Goal: Task Accomplishment & Management: Complete application form

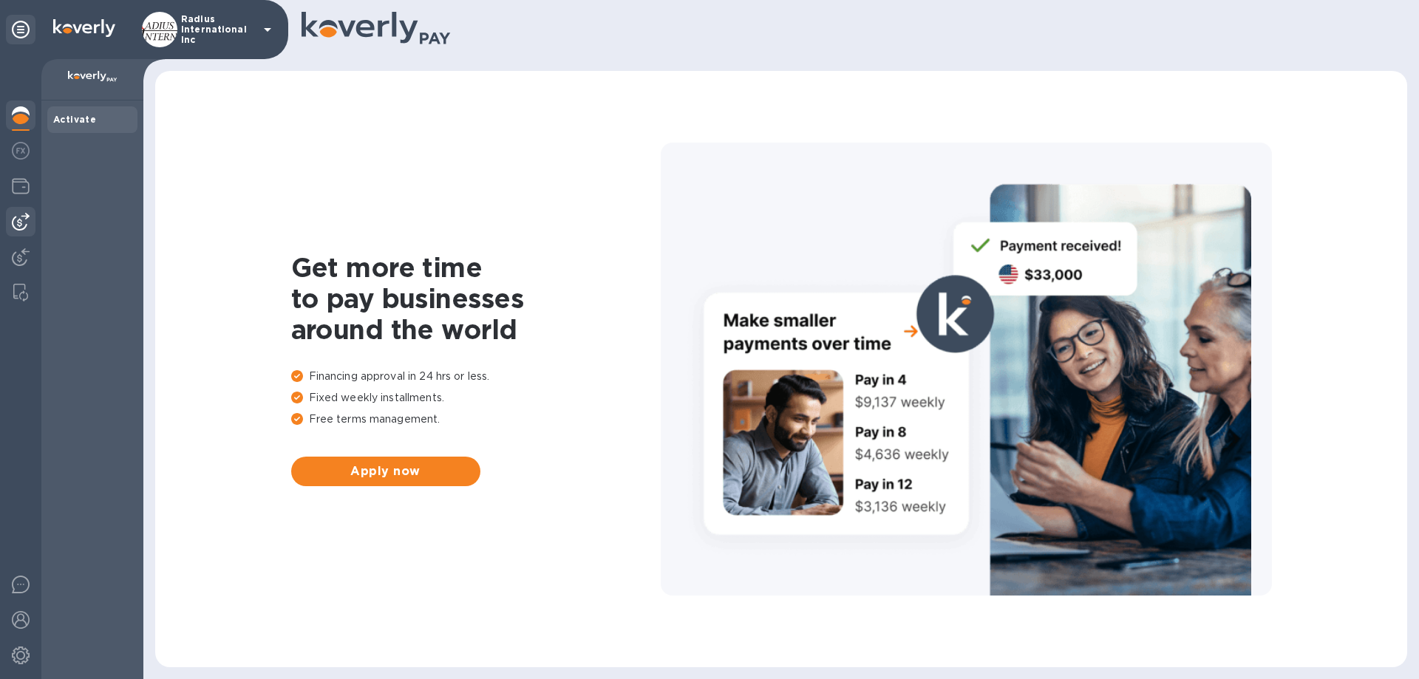
click at [26, 215] on img at bounding box center [21, 222] width 18 height 18
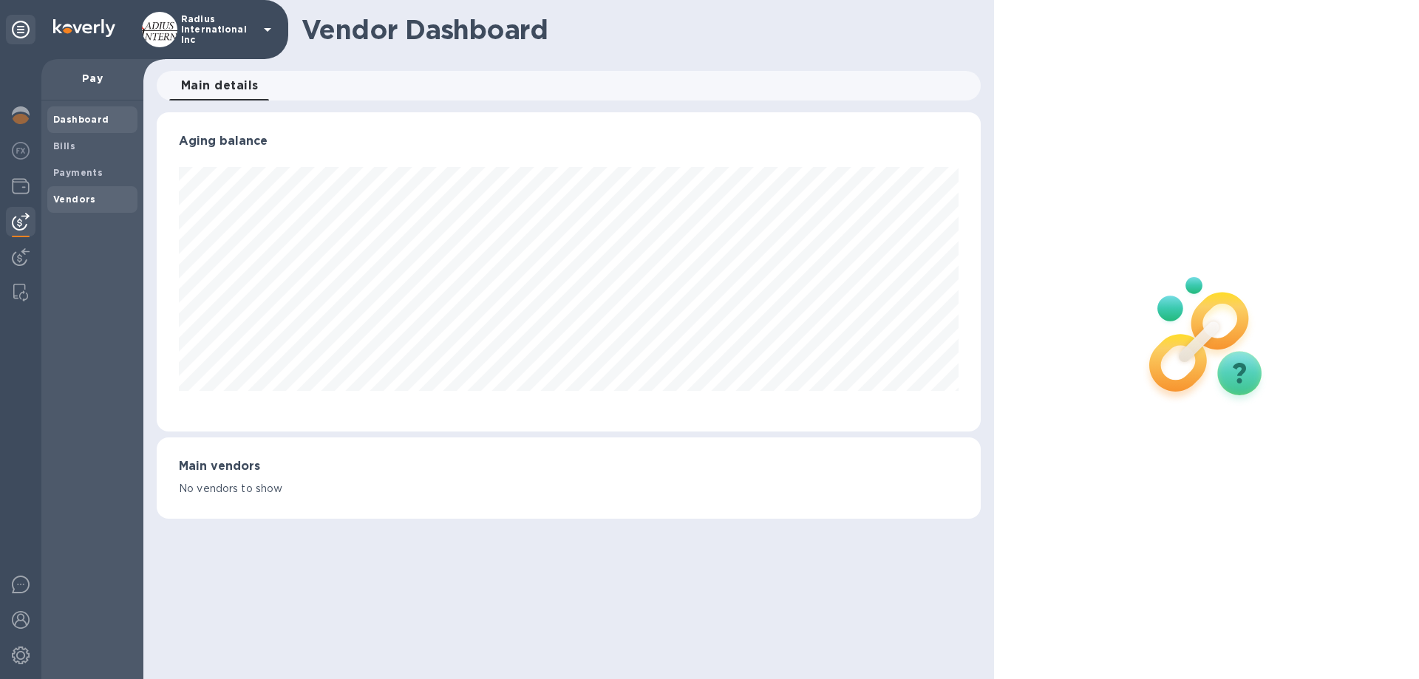
scroll to position [319, 823]
drag, startPoint x: 69, startPoint y: 201, endPoint x: 92, endPoint y: 200, distance: 22.9
click at [68, 201] on b "Vendors" at bounding box center [74, 199] width 43 height 11
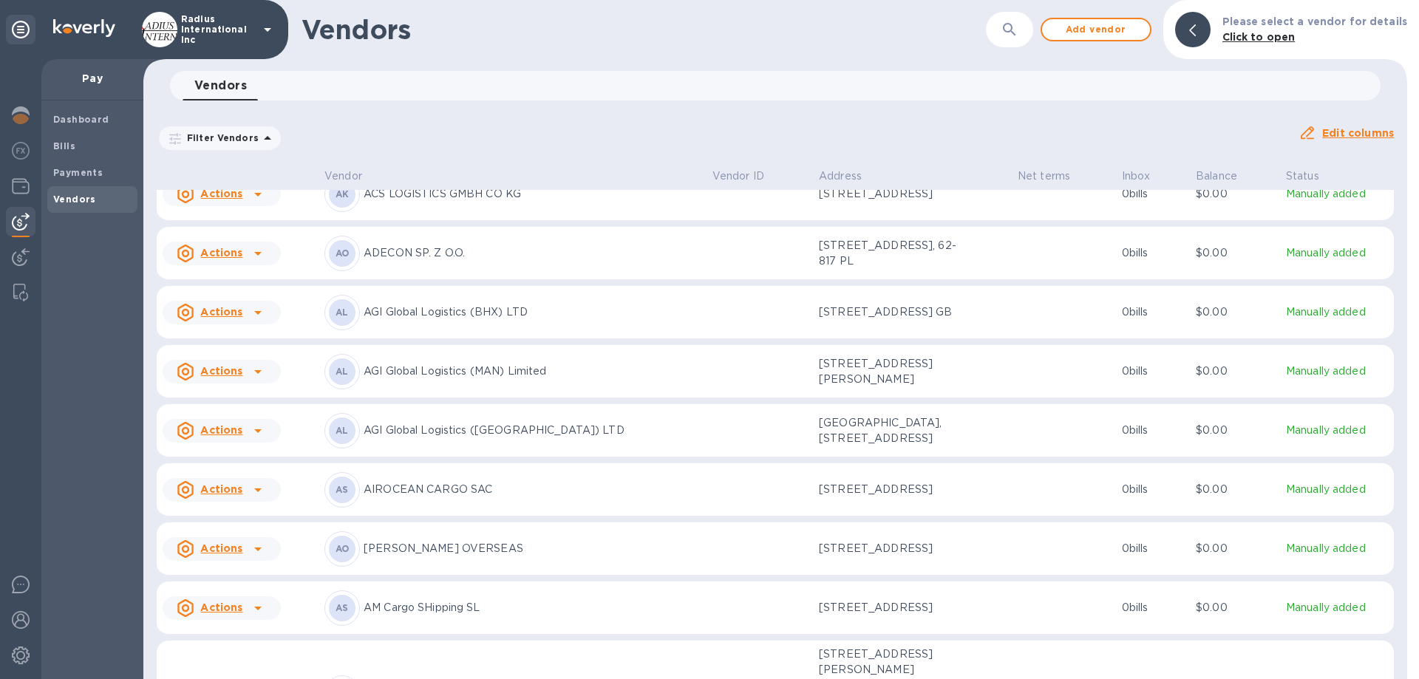
scroll to position [517, 0]
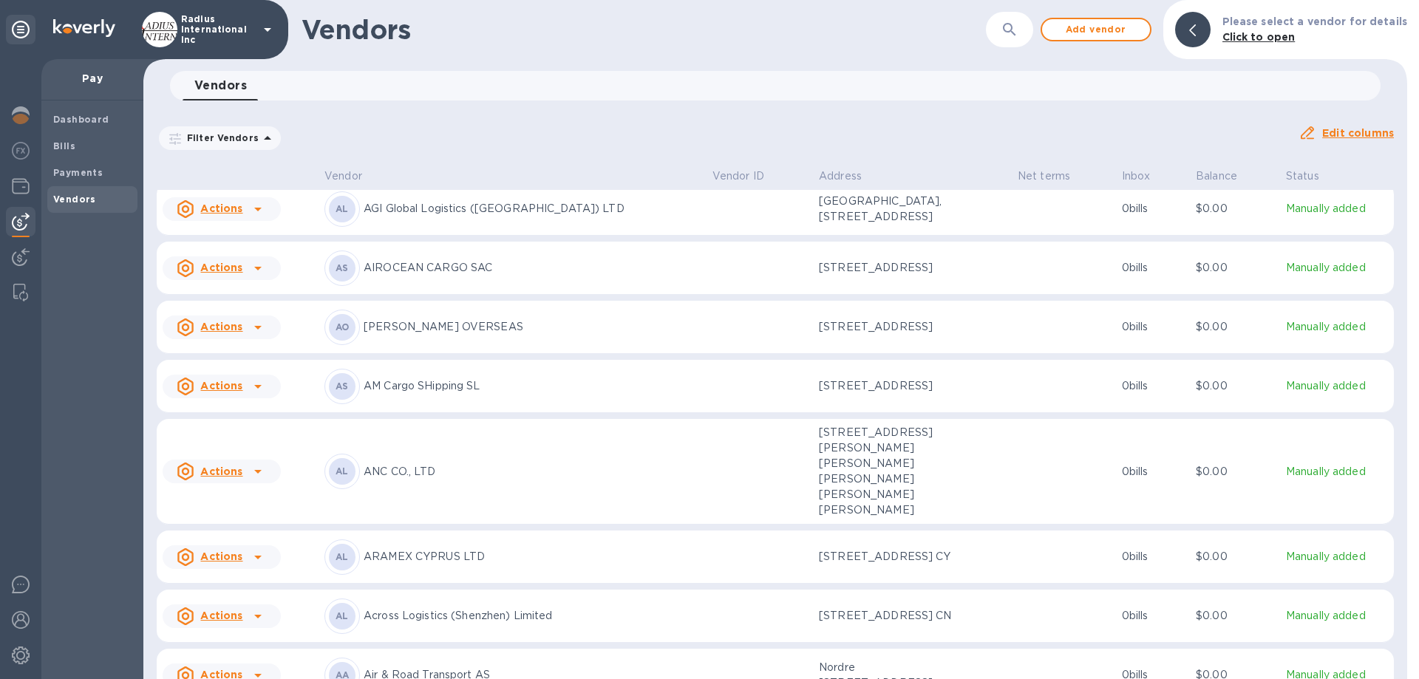
click at [448, 479] on p "ANC CO., LTD" at bounding box center [531, 472] width 337 height 16
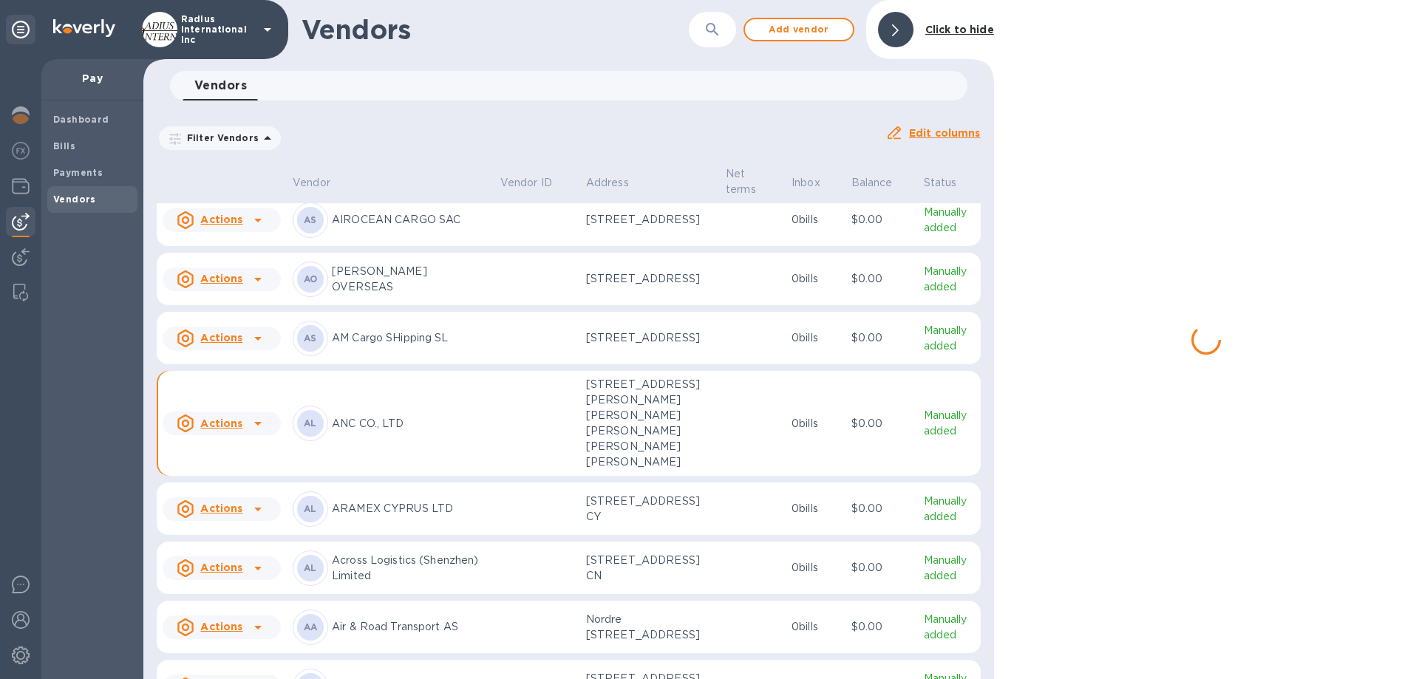
scroll to position [638, 0]
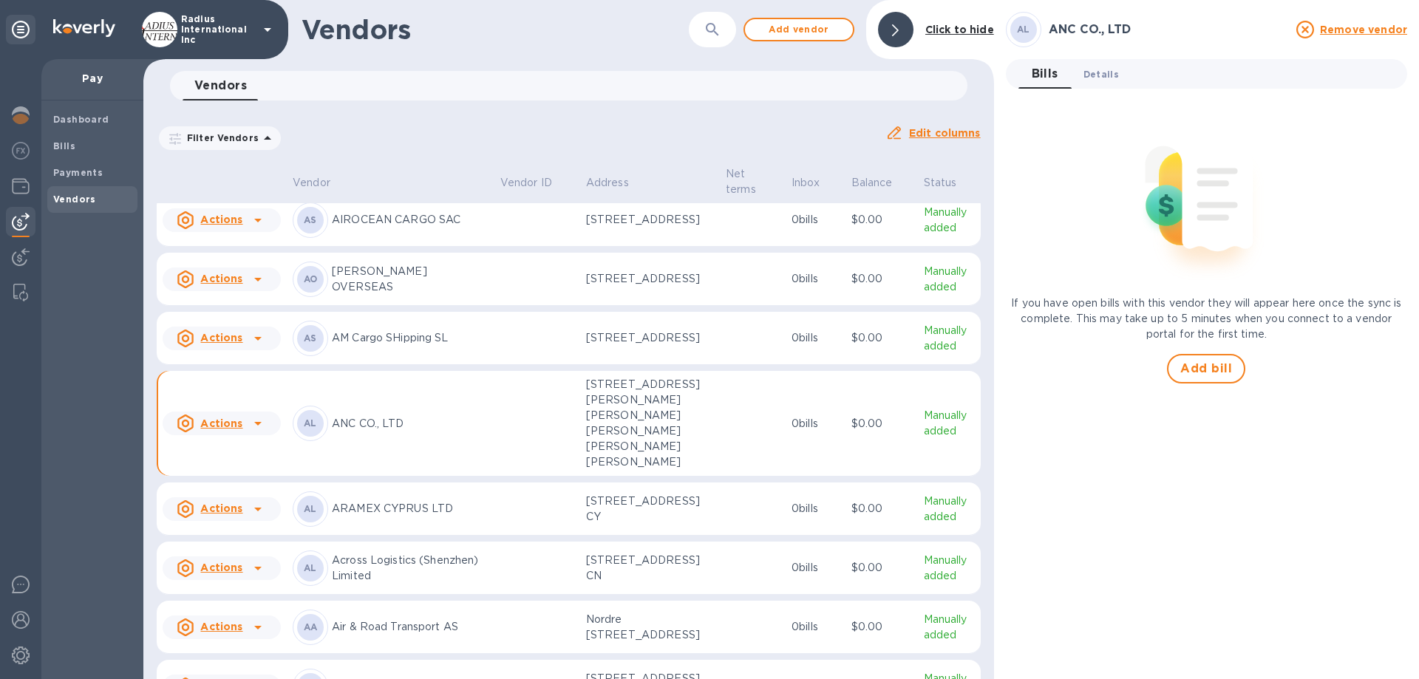
click at [1099, 72] on span "Details 0" at bounding box center [1100, 74] width 35 height 16
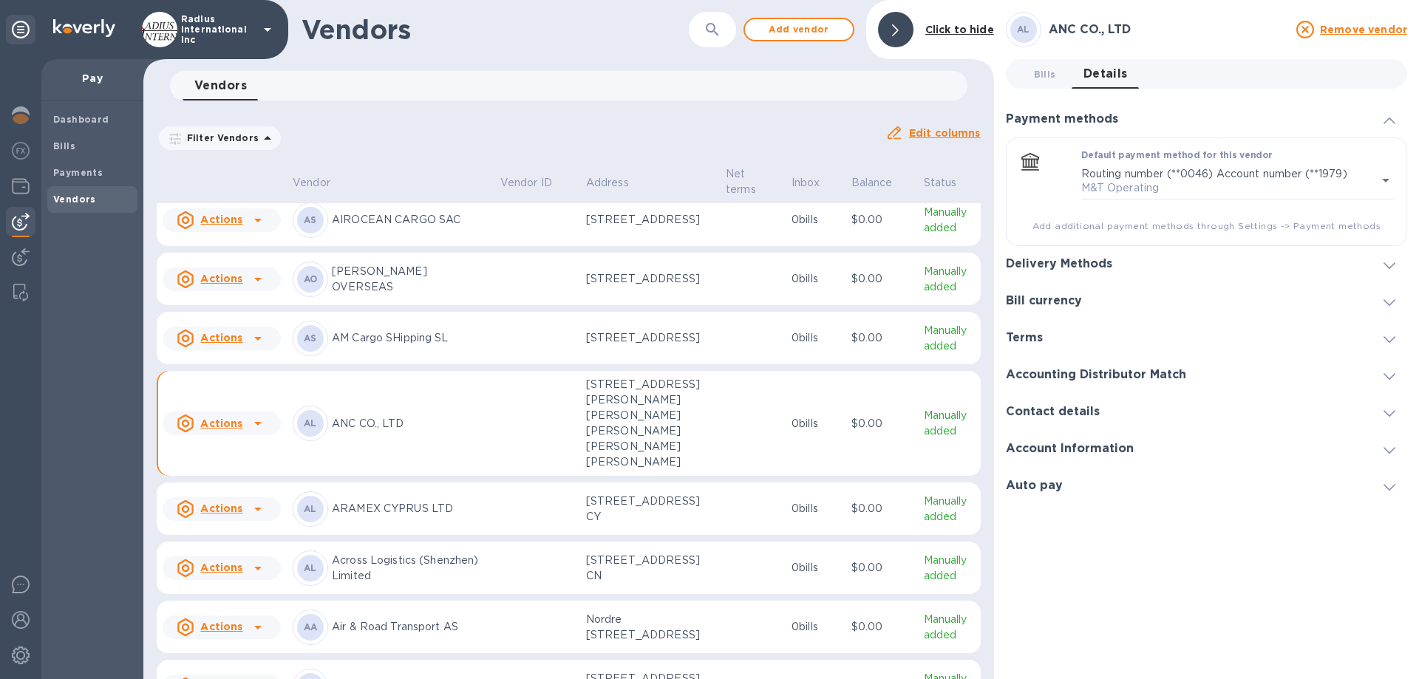
click at [1067, 259] on h3 "Delivery Methods" at bounding box center [1059, 264] width 106 height 14
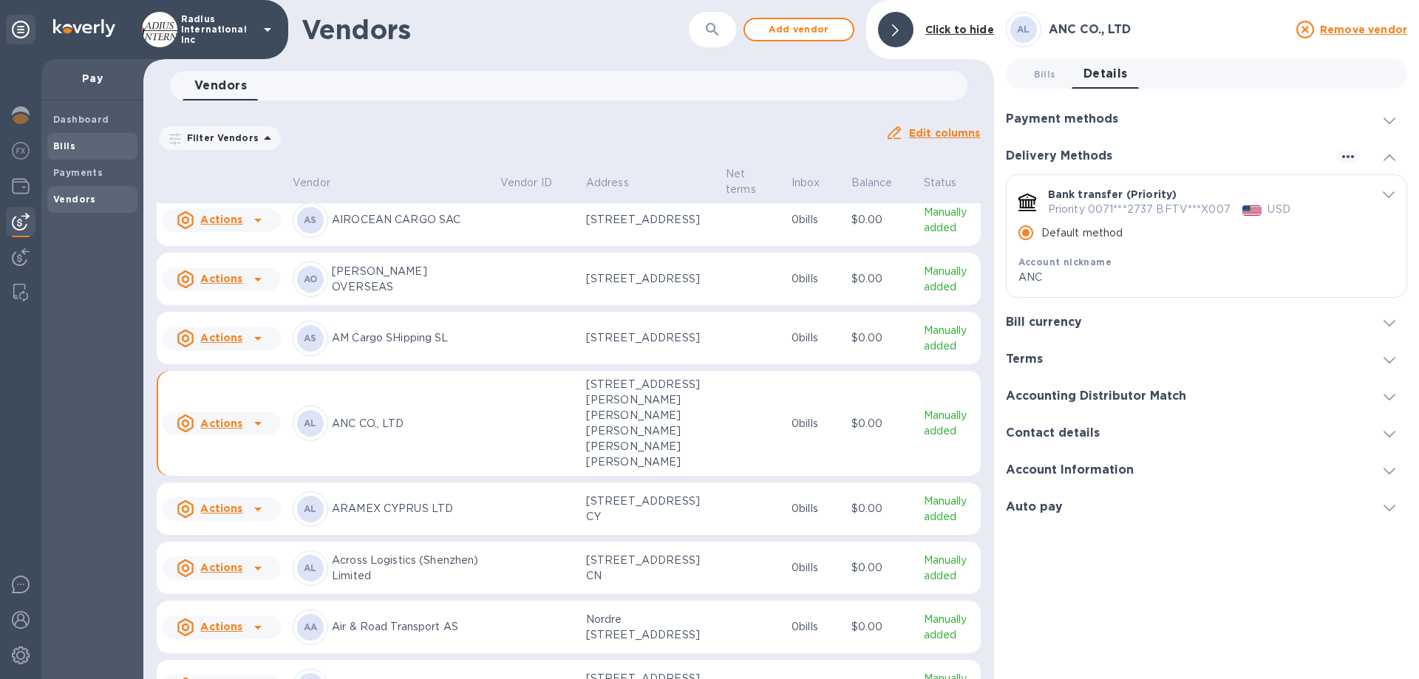
click at [72, 147] on b "Bills" at bounding box center [64, 145] width 22 height 11
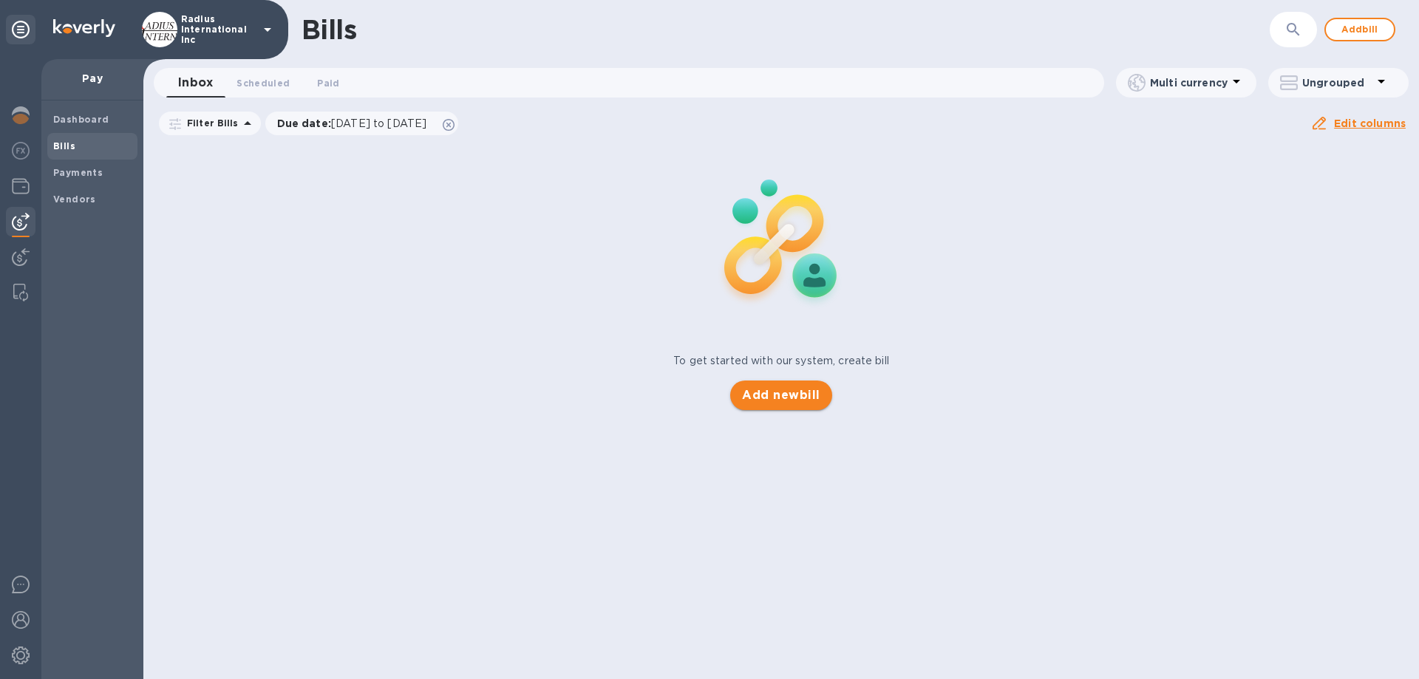
click at [788, 399] on span "Add new bill" at bounding box center [781, 395] width 78 height 18
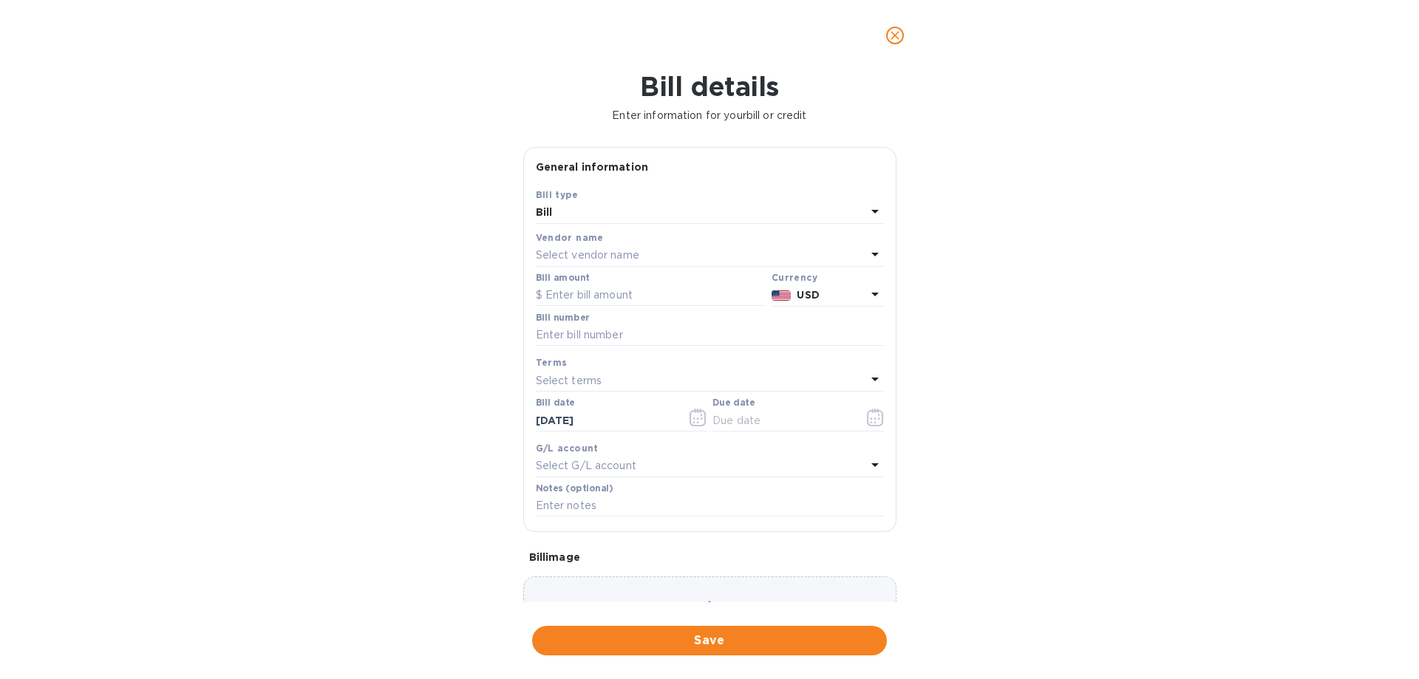
click at [565, 255] on p "Select vendor name" at bounding box center [587, 255] width 103 height 16
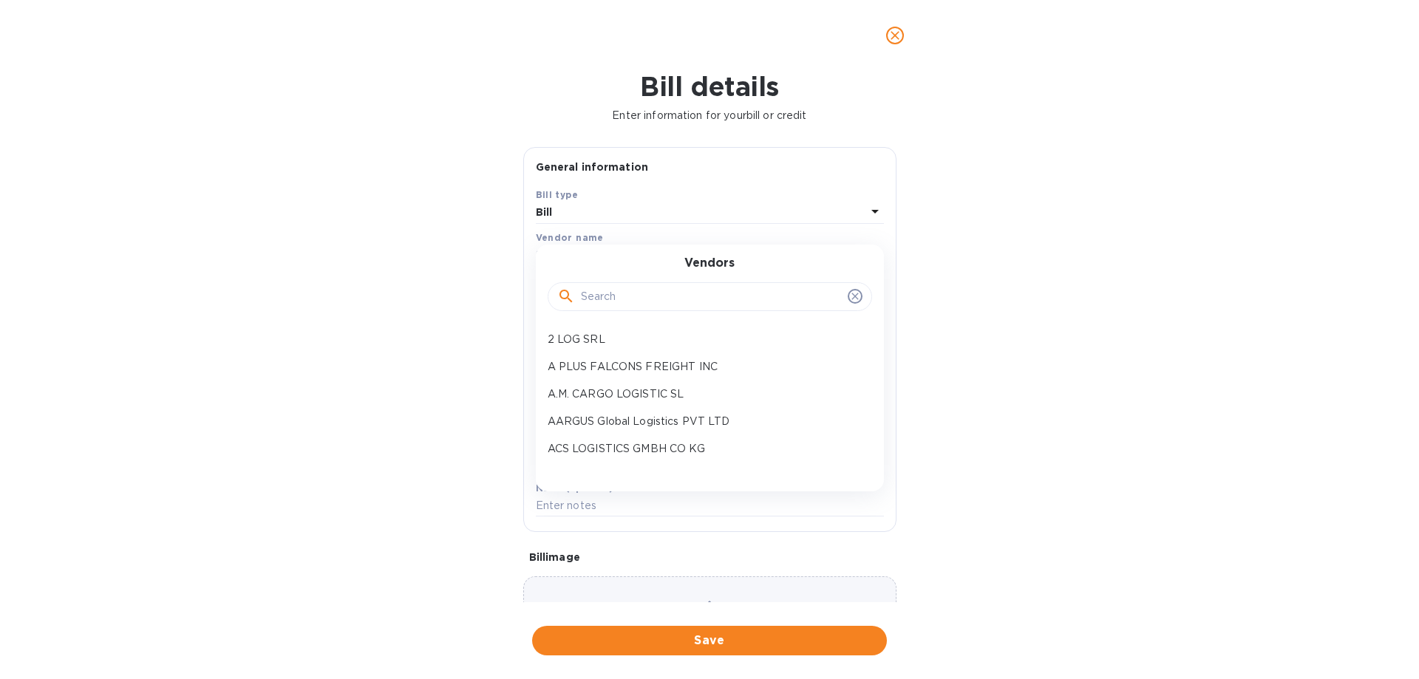
drag, startPoint x: 621, startPoint y: 291, endPoint x: 729, endPoint y: 277, distance: 109.5
click at [621, 291] on input "text" at bounding box center [711, 297] width 261 height 22
type input "anc"
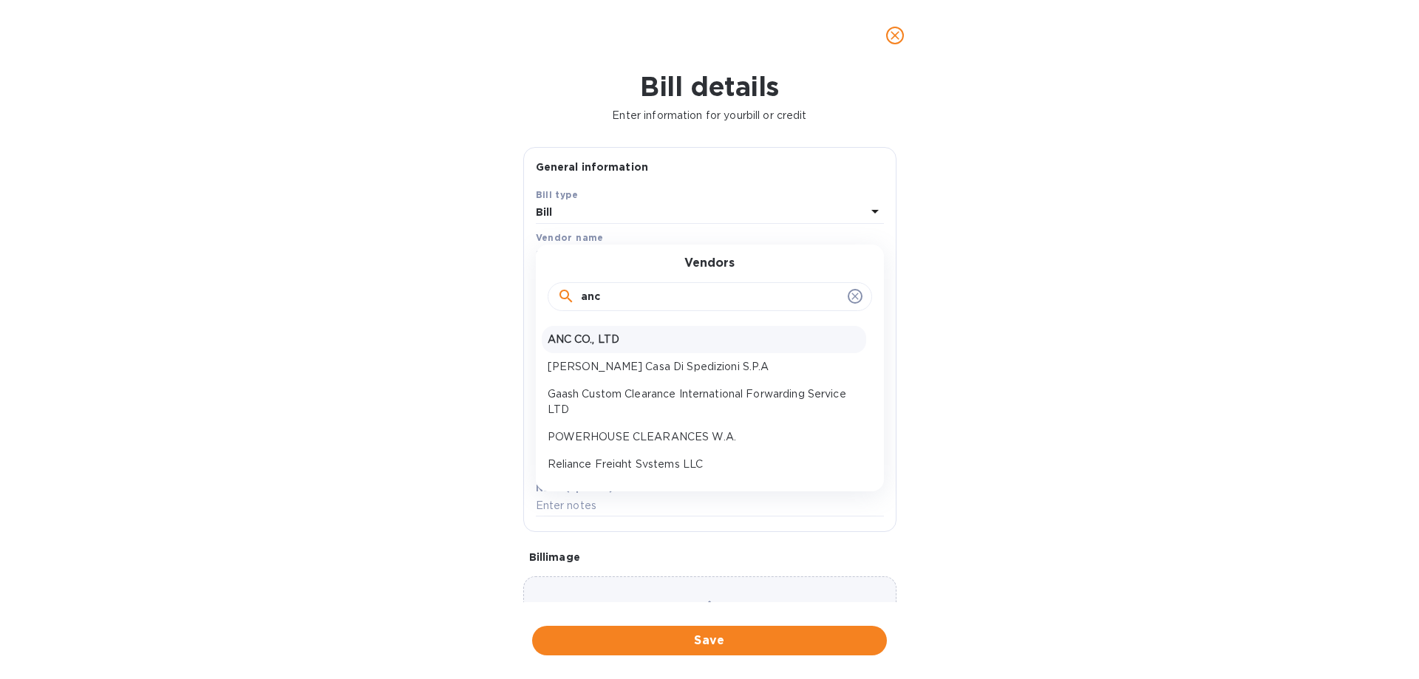
click at [612, 341] on p "ANC CO., LTD" at bounding box center [703, 340] width 313 height 16
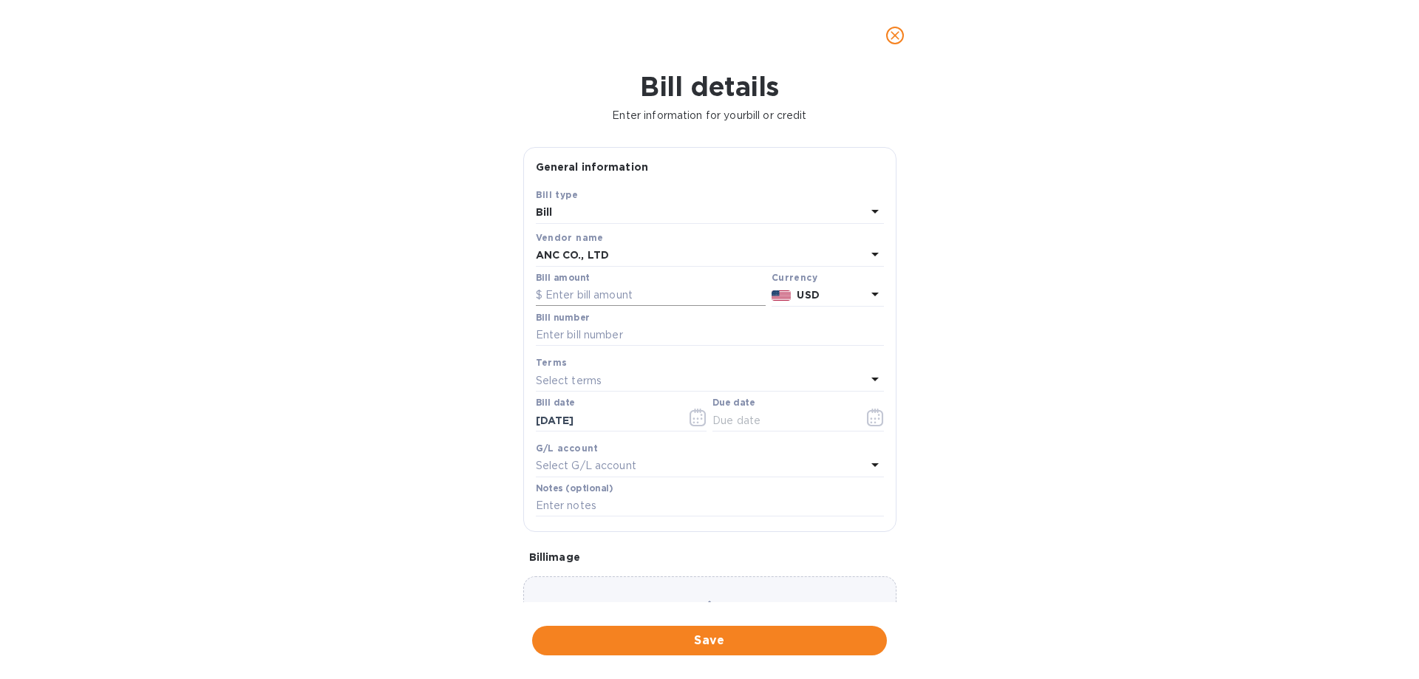
click at [609, 291] on input "text" at bounding box center [651, 295] width 230 height 22
type input "650"
click at [578, 332] on input "text" at bounding box center [710, 335] width 348 height 22
paste input "250600791"
type input "250600791"
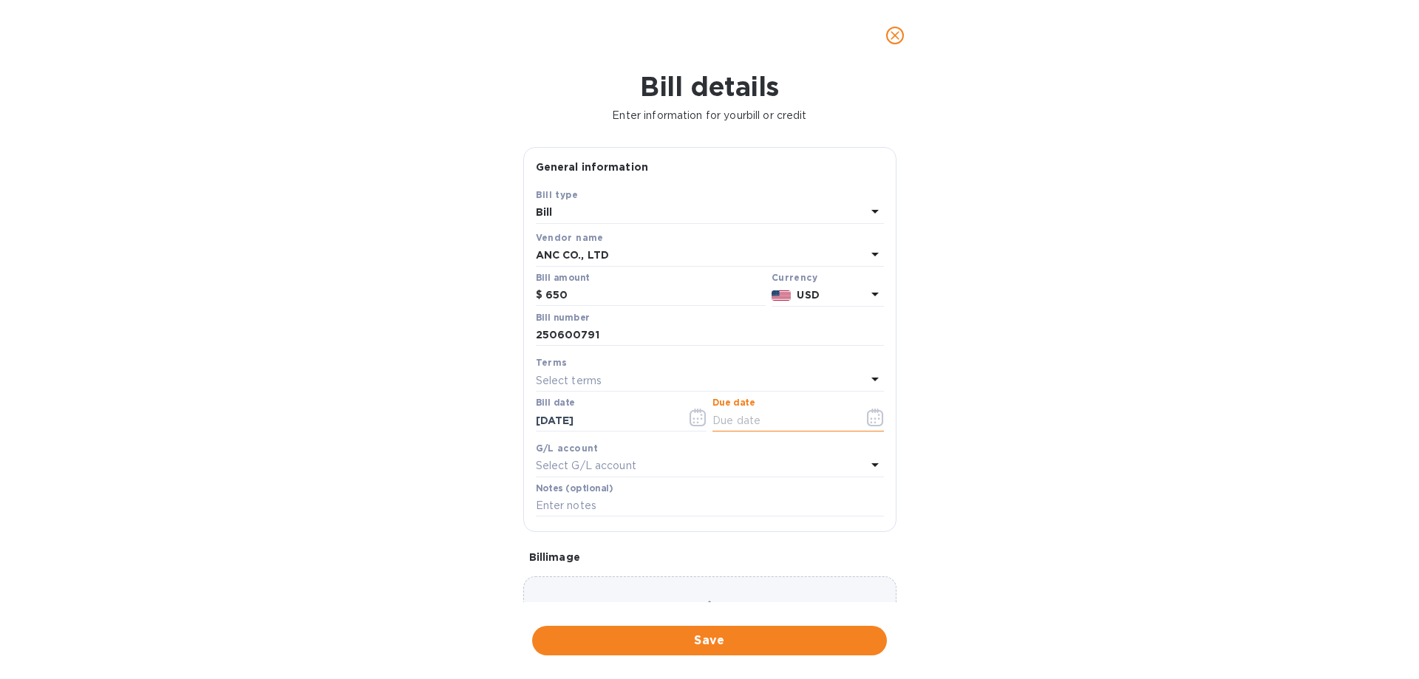
drag, startPoint x: 773, startPoint y: 423, endPoint x: 864, endPoint y: 420, distance: 90.9
click at [777, 423] on input "text" at bounding box center [782, 420] width 140 height 22
click at [873, 420] on icon "button" at bounding box center [875, 418] width 17 height 18
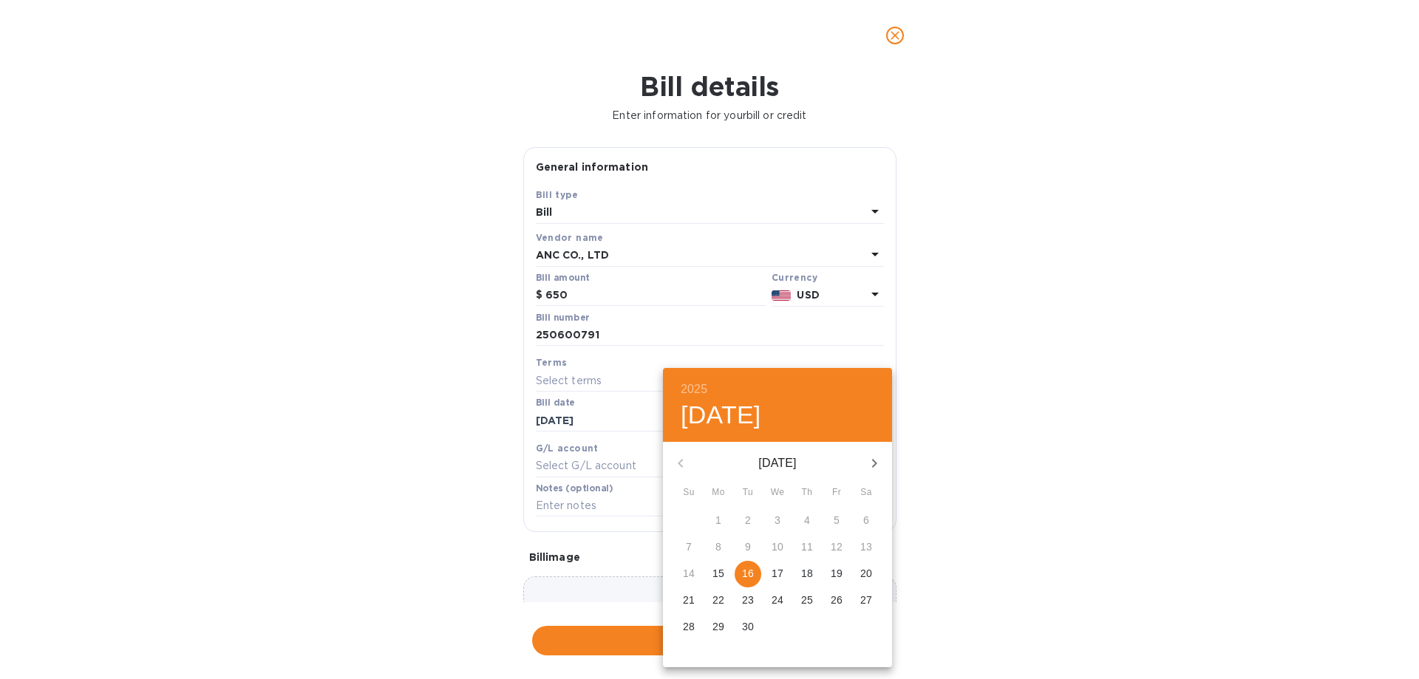
click at [751, 570] on p "16" at bounding box center [748, 573] width 12 height 15
type input "[DATE]"
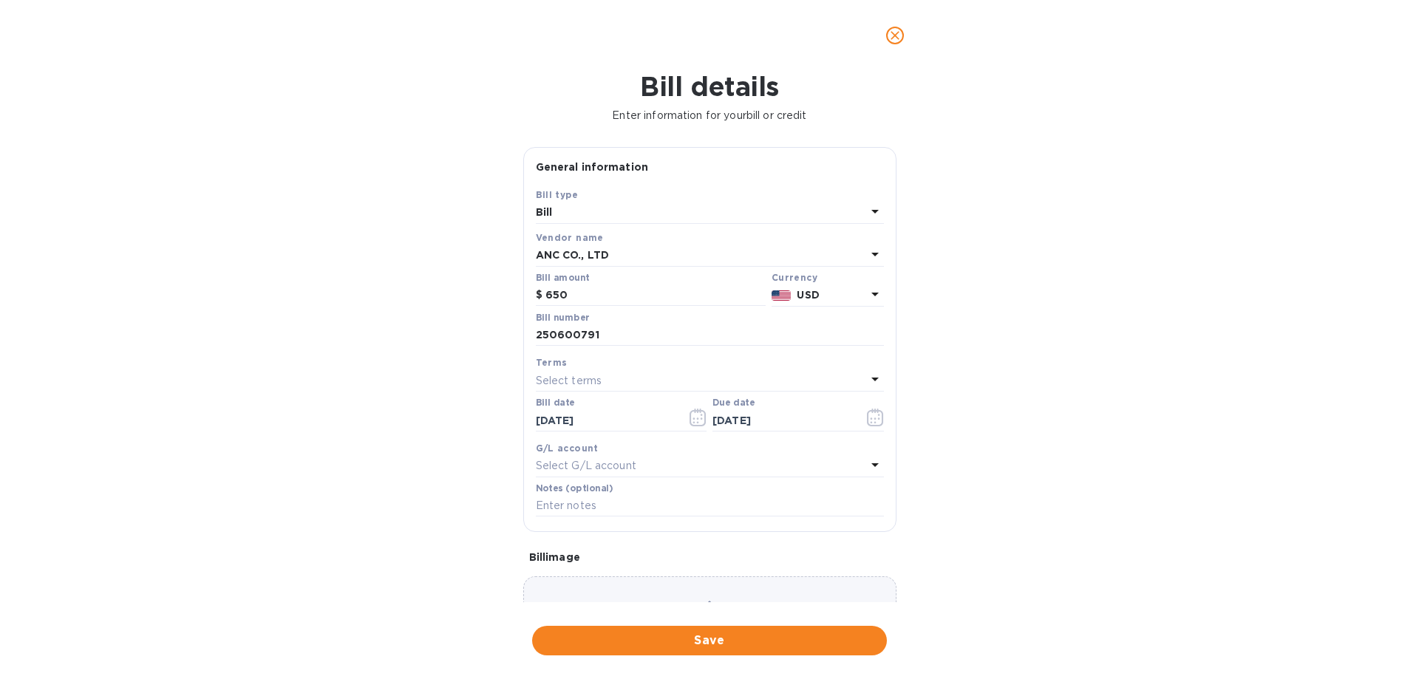
click at [989, 560] on div "2025 Tue, Sep [DATE] Mo Tu We Th Fr Sa 31 1 2 3 4 5 6 7 8 9 10 11 12 13 14 15 1…" at bounding box center [709, 339] width 1419 height 679
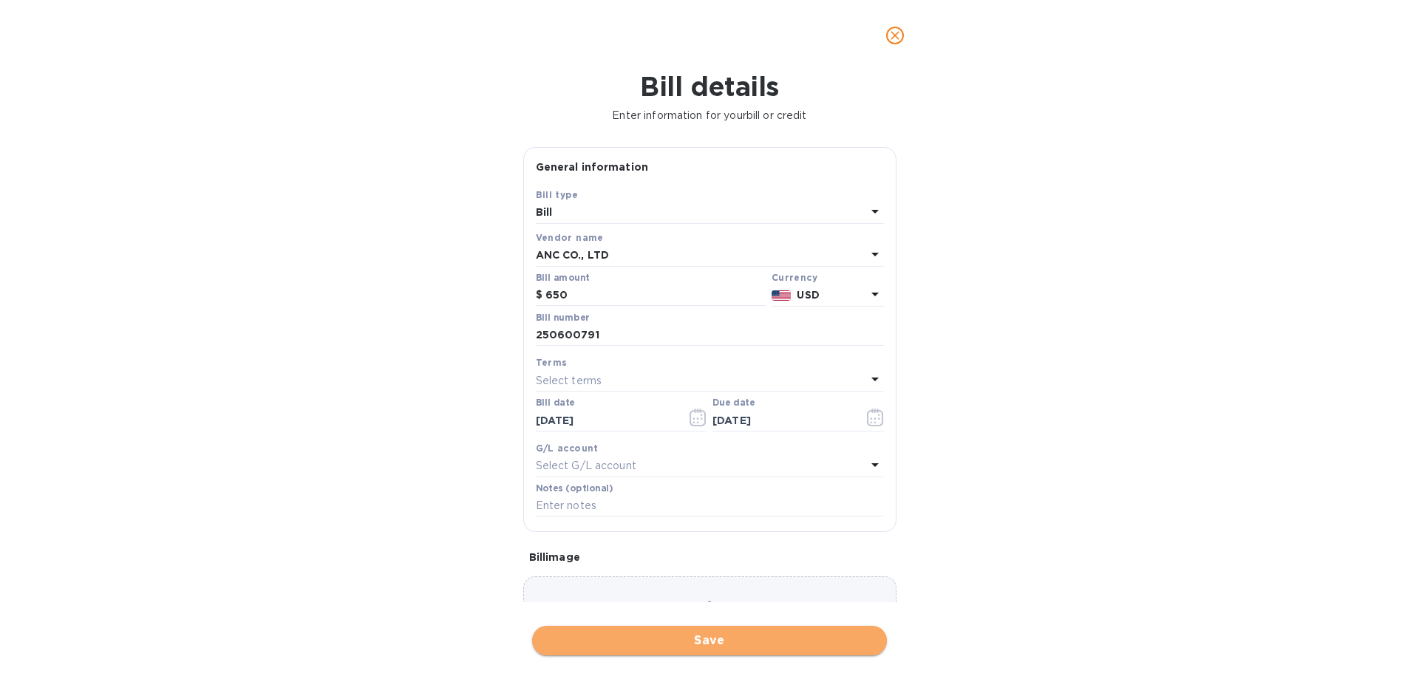
click at [822, 644] on span "Save" at bounding box center [709, 641] width 331 height 18
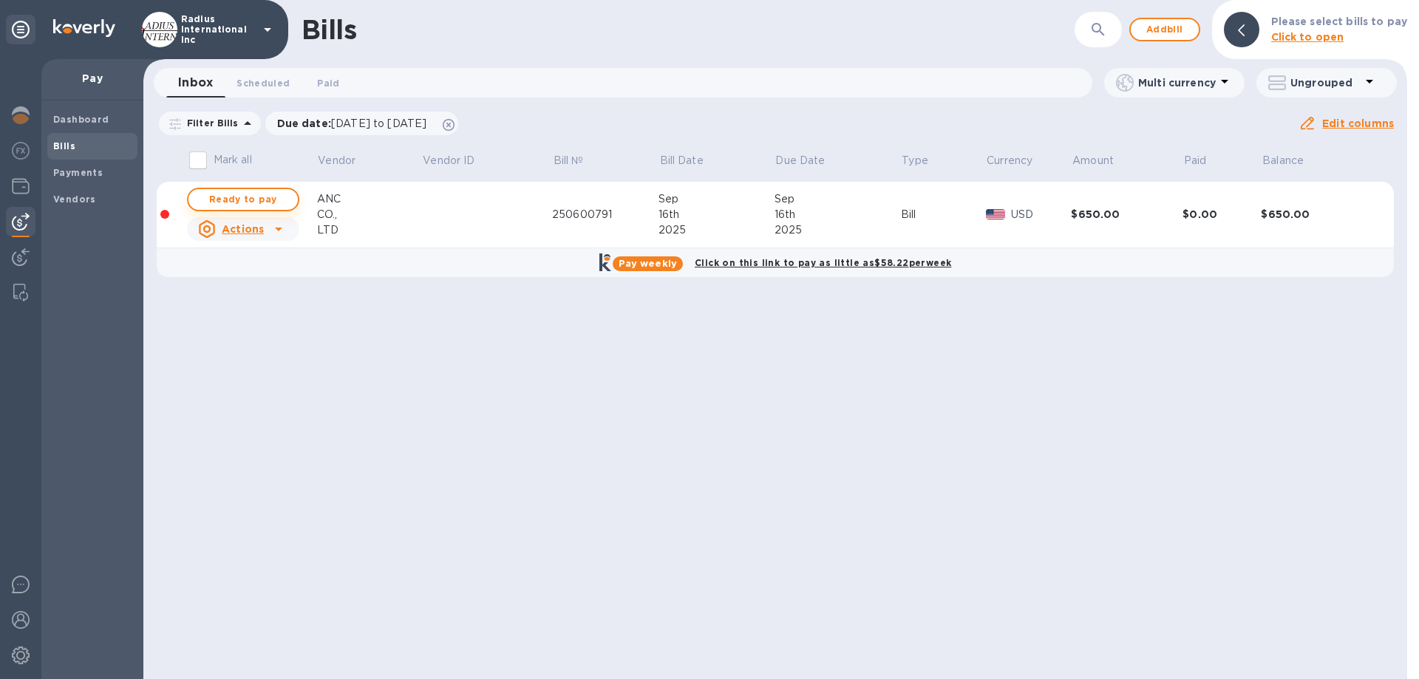
click at [256, 198] on span "Ready to pay" at bounding box center [243, 200] width 86 height 18
checkbox input "true"
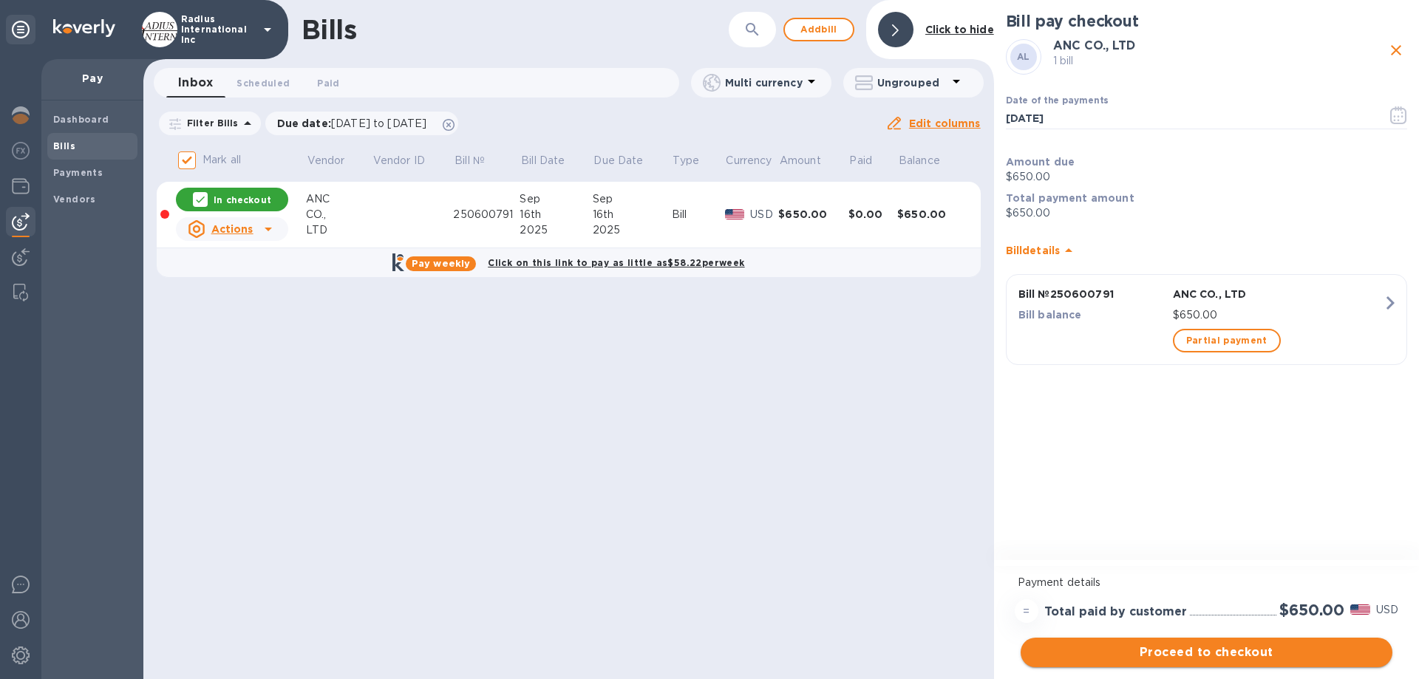
click at [1237, 650] on span "Proceed to checkout" at bounding box center [1206, 652] width 348 height 18
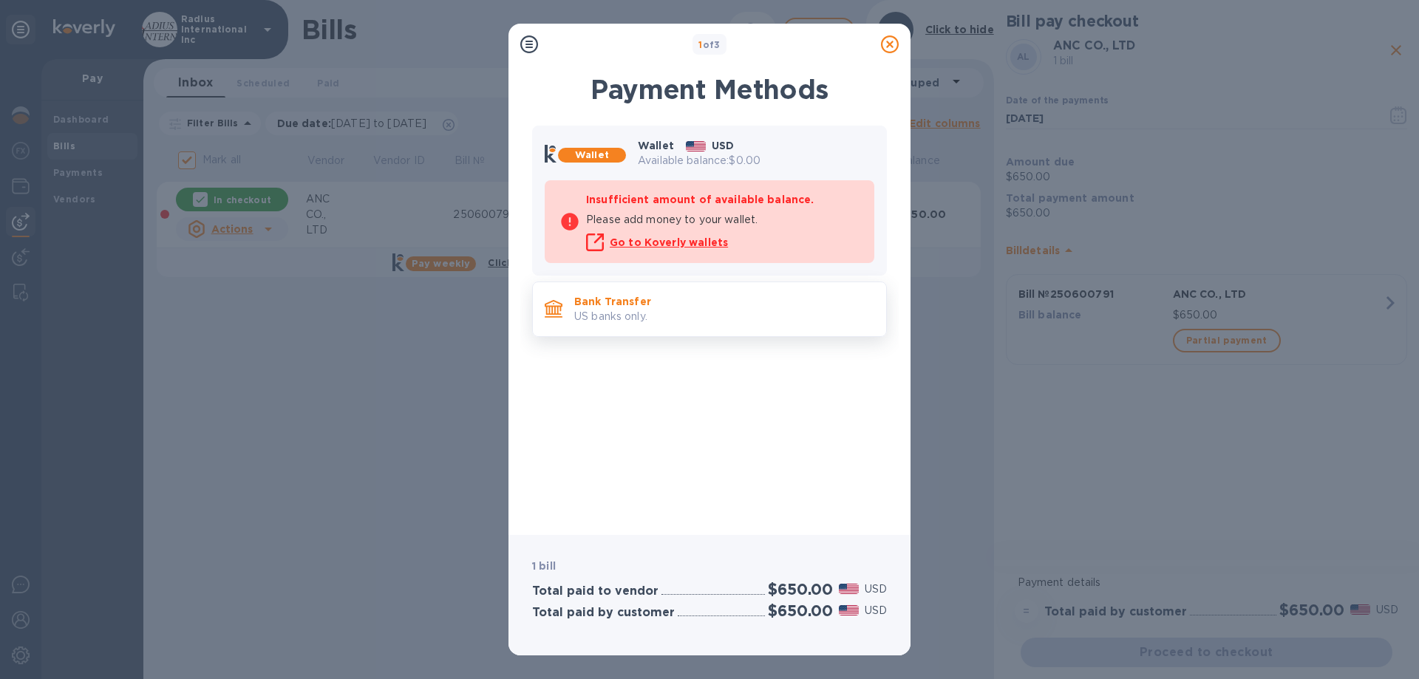
click at [718, 314] on p "US banks only." at bounding box center [724, 317] width 300 height 16
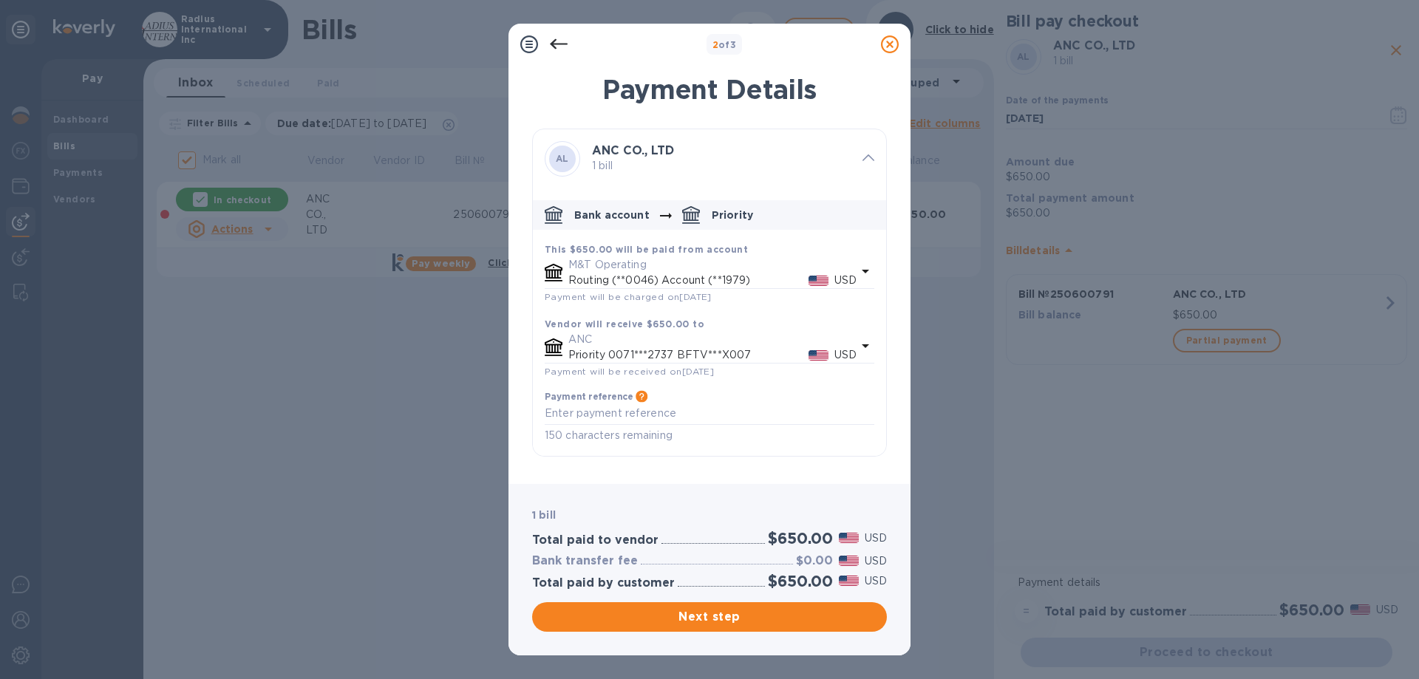
click at [789, 612] on span "Next step" at bounding box center [709, 617] width 331 height 18
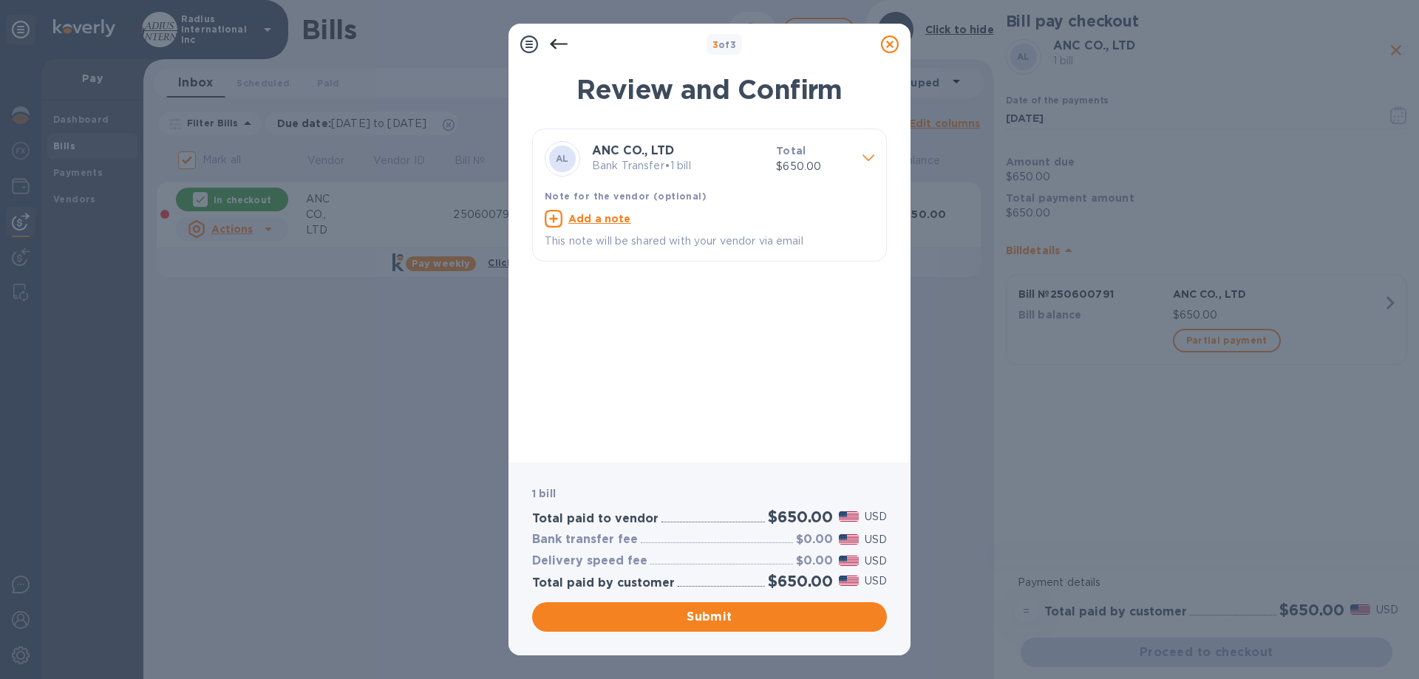
click at [783, 616] on span "Submit" at bounding box center [709, 617] width 331 height 18
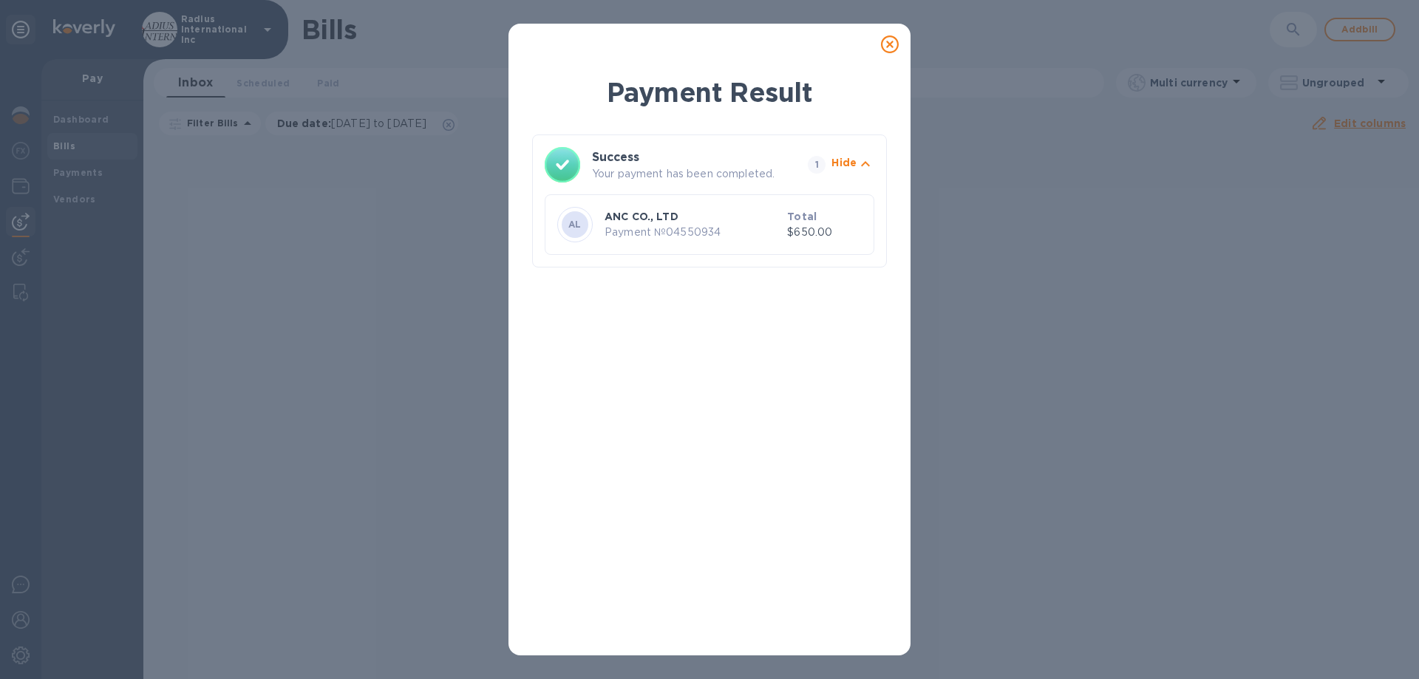
drag, startPoint x: 896, startPoint y: 41, endPoint x: 984, endPoint y: 6, distance: 94.8
click at [896, 41] on icon at bounding box center [890, 44] width 18 height 18
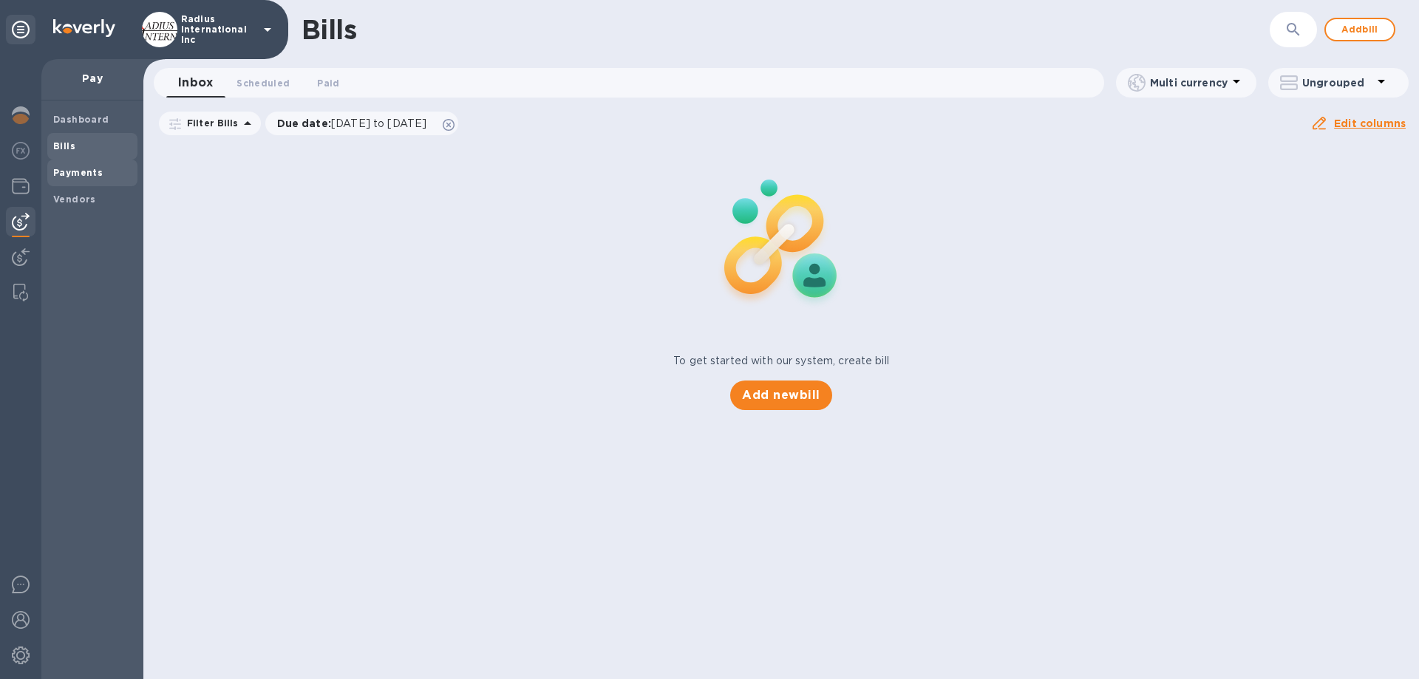
click at [87, 174] on b "Payments" at bounding box center [77, 172] width 49 height 11
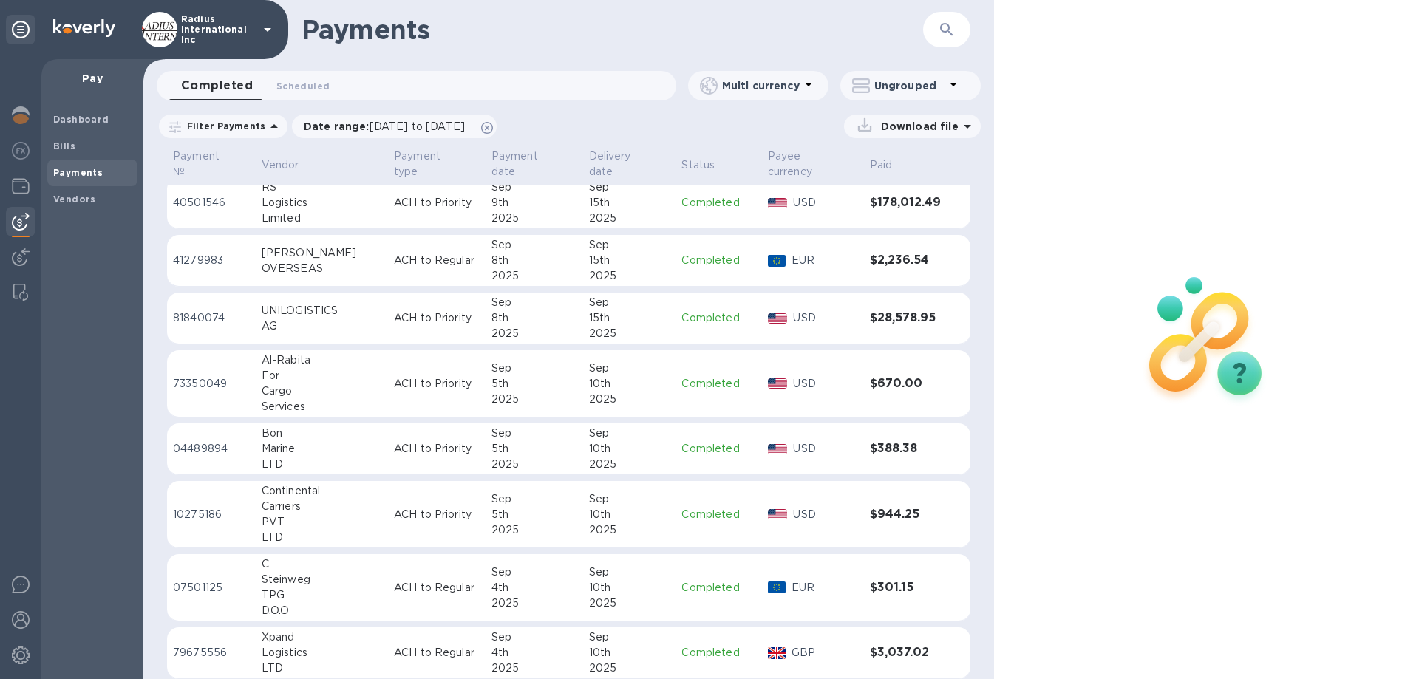
scroll to position [591, 0]
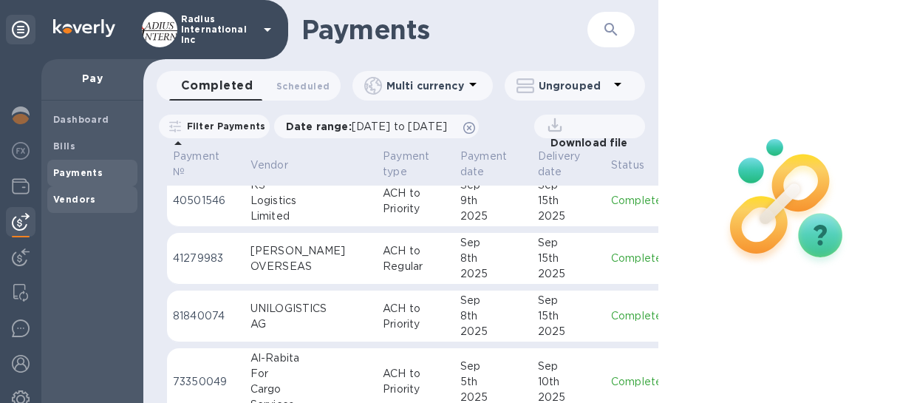
click at [81, 199] on b "Vendors" at bounding box center [74, 199] width 43 height 11
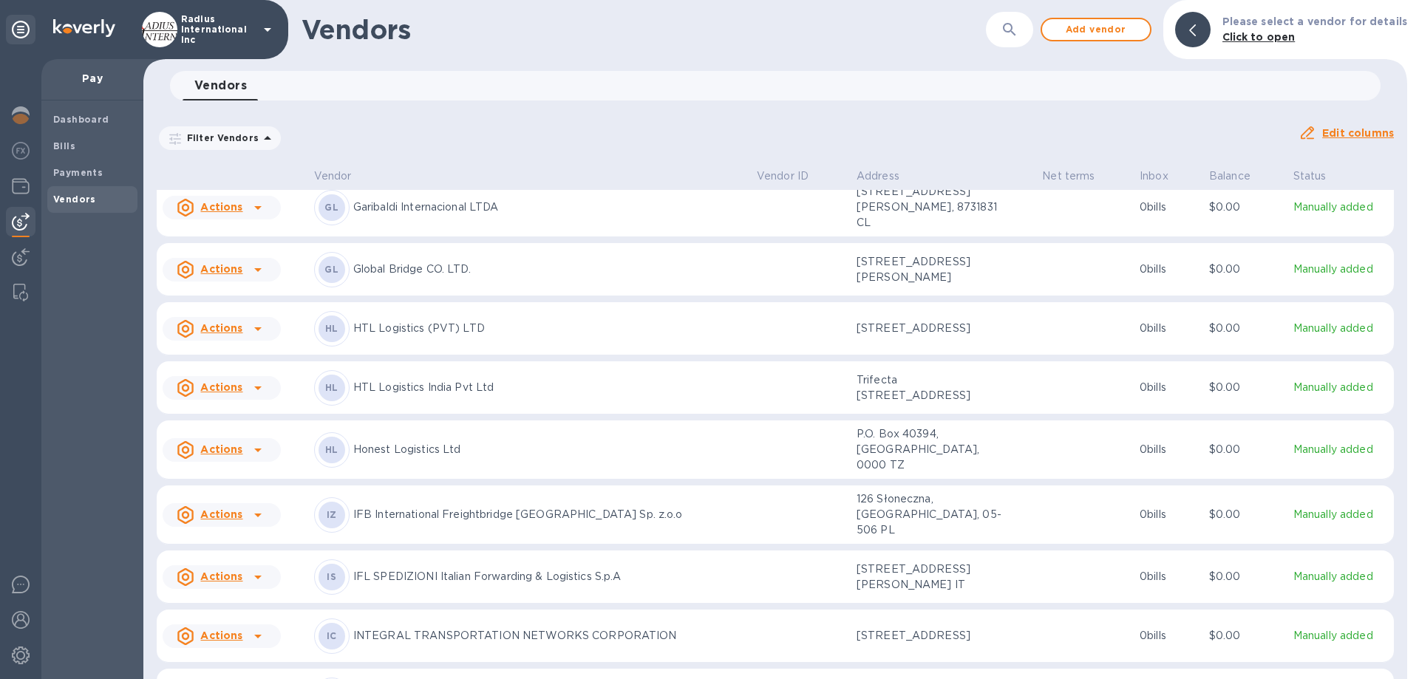
scroll to position [5204, 0]
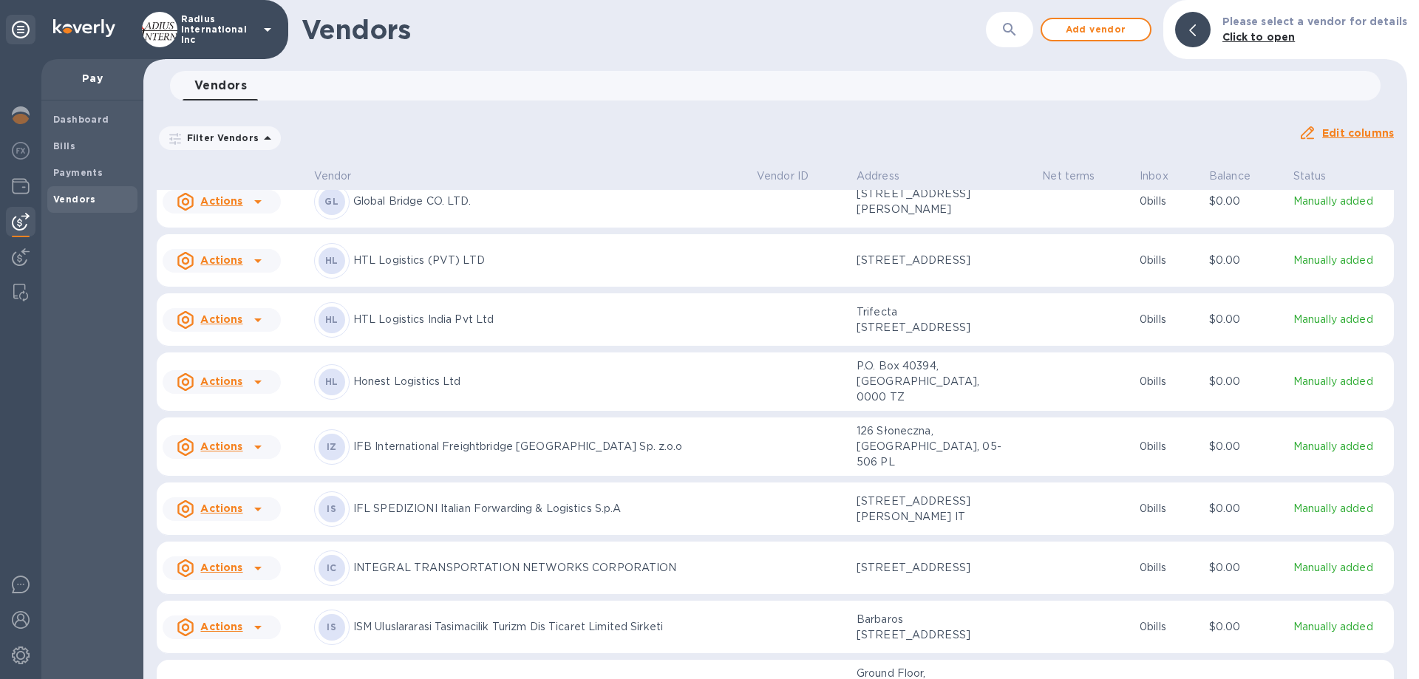
click at [805, 270] on td at bounding box center [801, 260] width 100 height 53
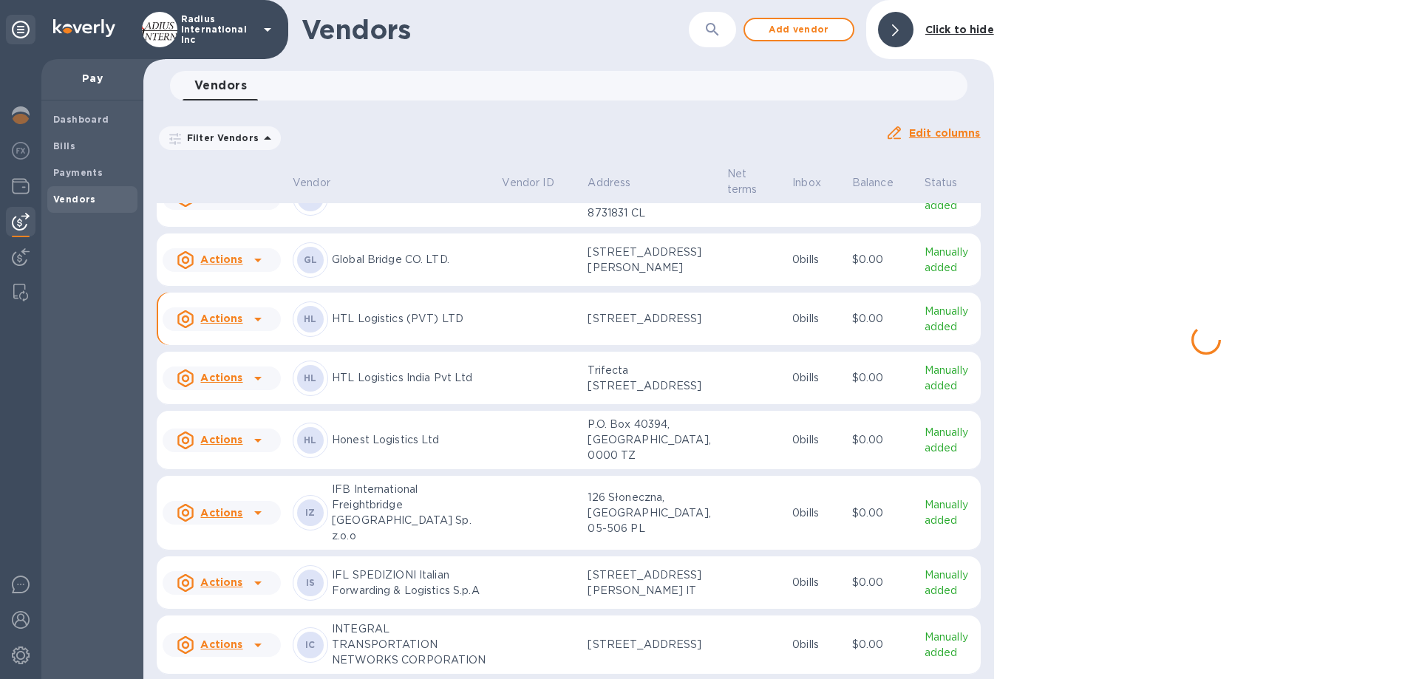
scroll to position [5305, 0]
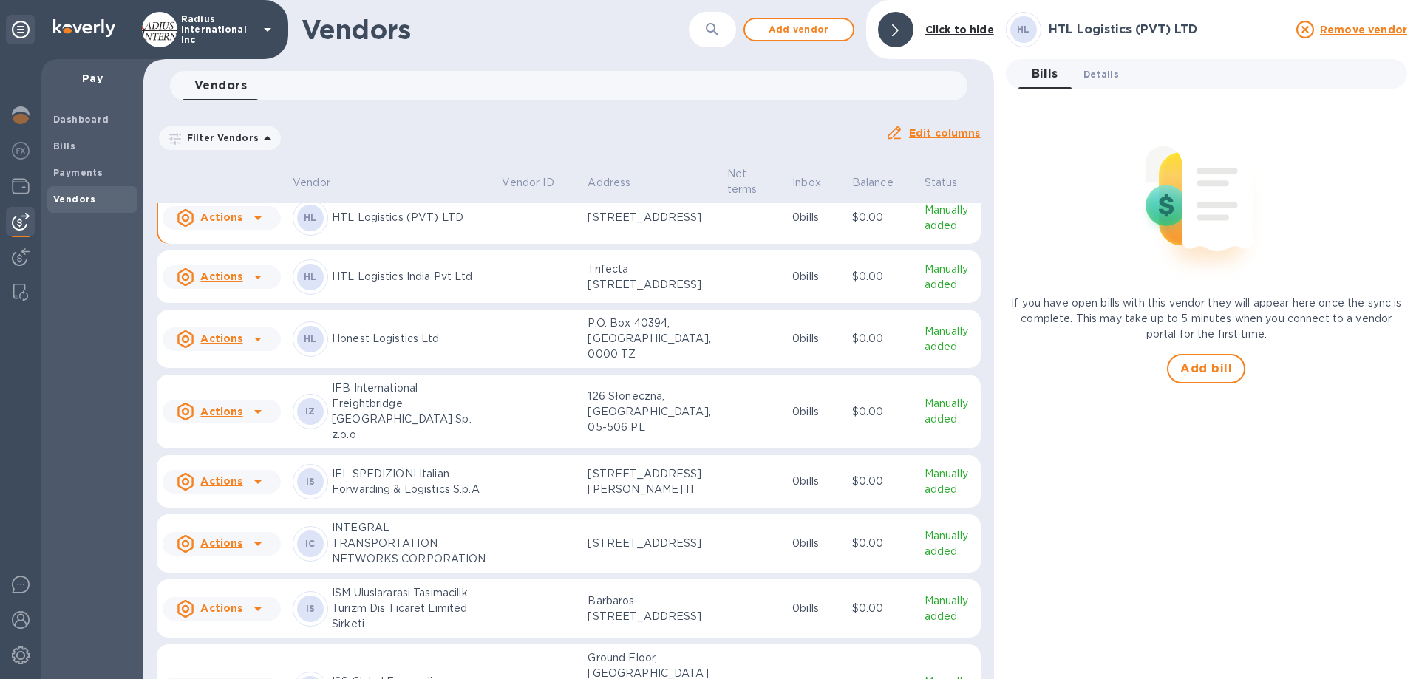
click at [1094, 73] on span "Details 0" at bounding box center [1100, 74] width 35 height 16
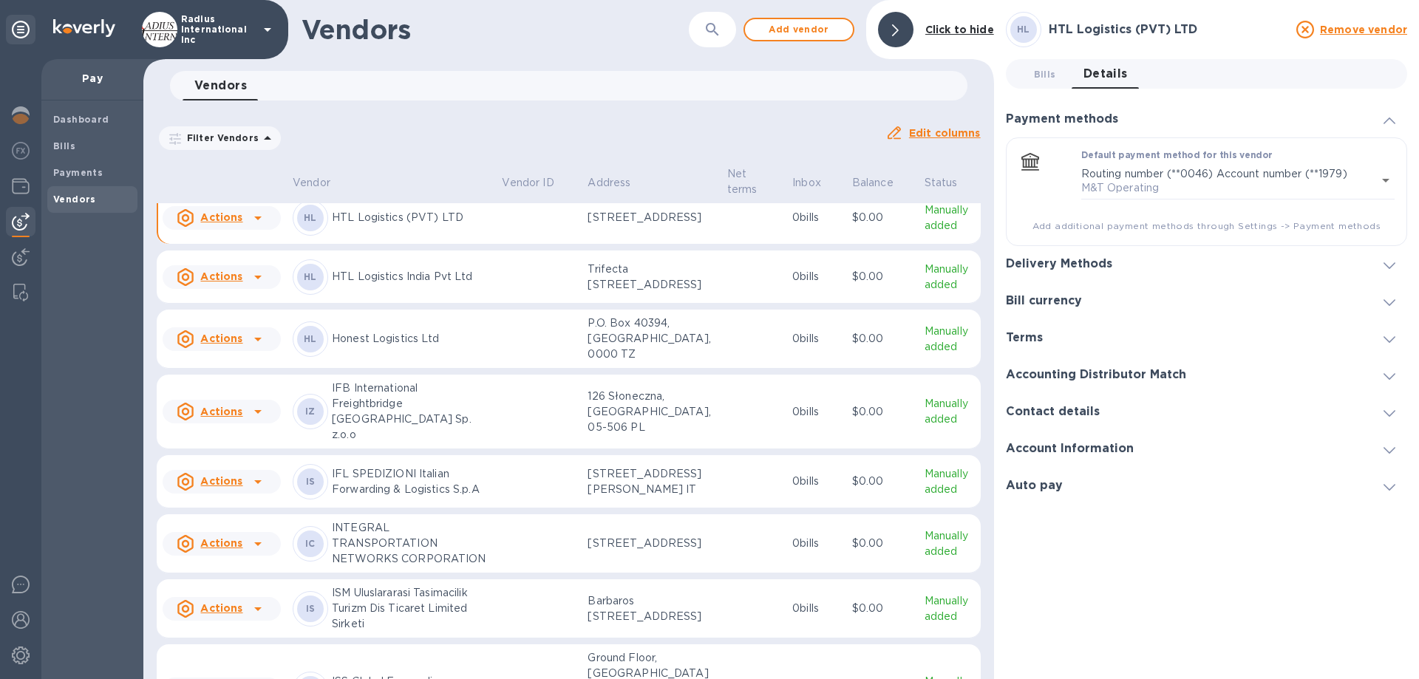
click at [1088, 256] on div "Delivery Methods" at bounding box center [1206, 264] width 401 height 37
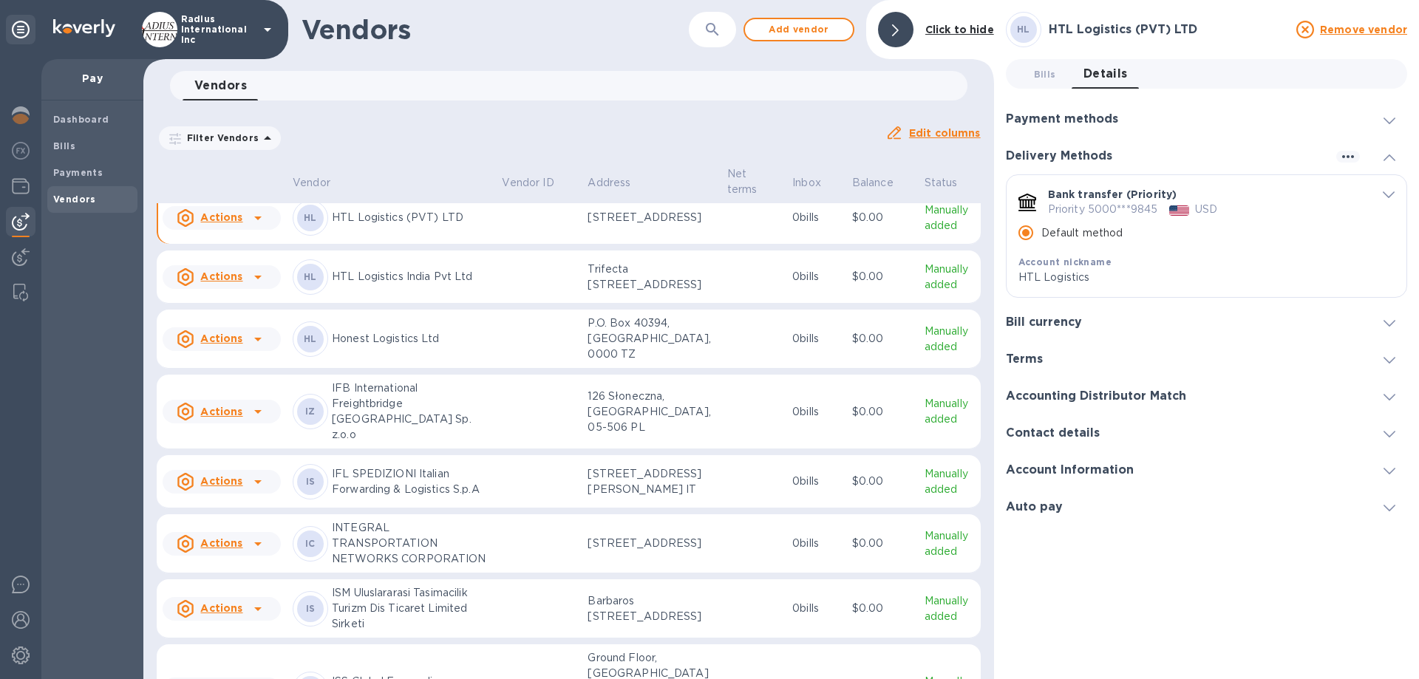
click at [422, 284] on p "HTL Logistics India Pvt Ltd" at bounding box center [411, 277] width 158 height 16
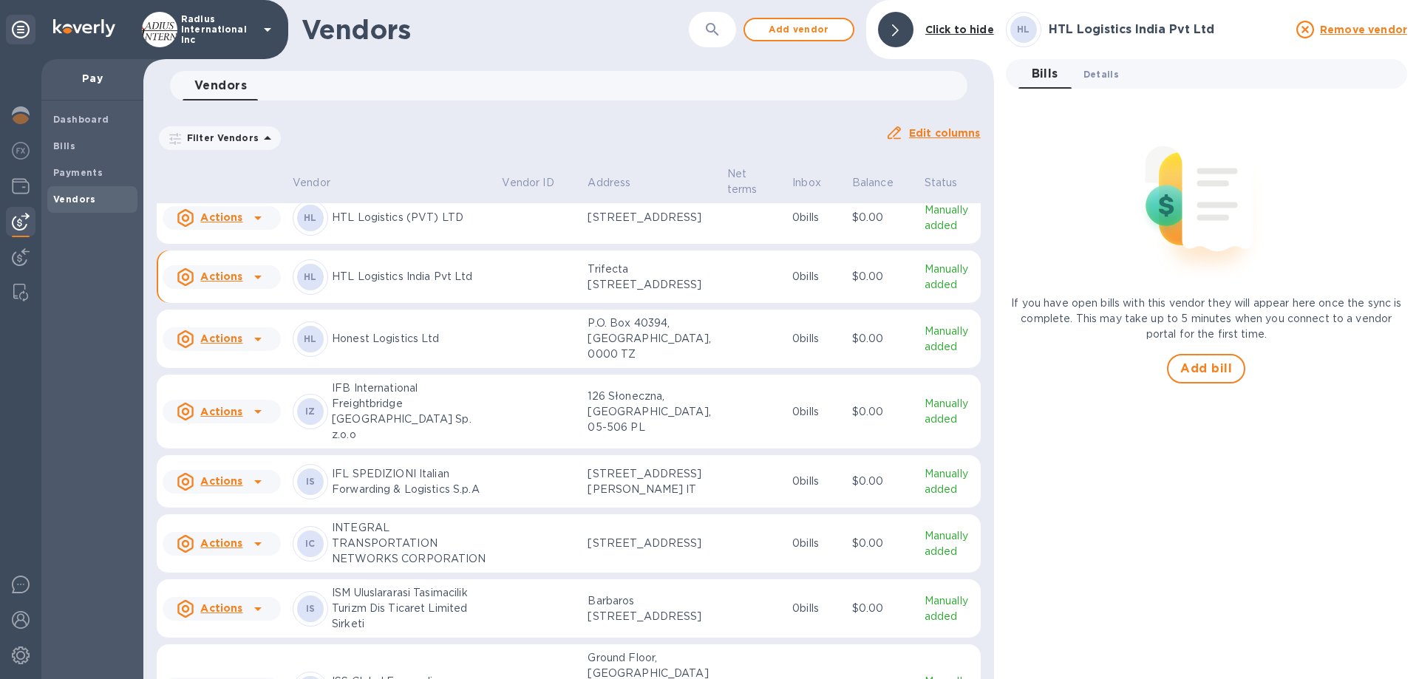
click at [1101, 80] on span "Details 0" at bounding box center [1100, 74] width 35 height 16
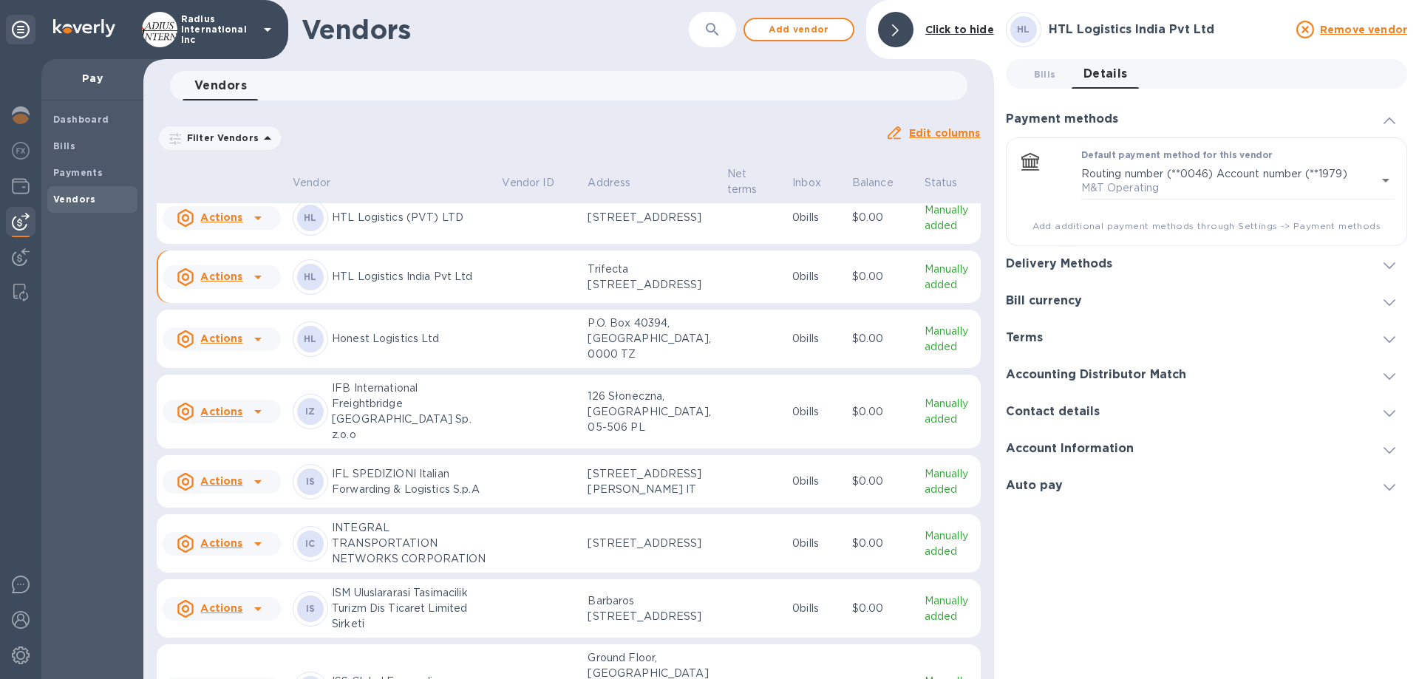
drag, startPoint x: 1064, startPoint y: 267, endPoint x: 1230, endPoint y: 245, distance: 167.6
click at [1065, 267] on h3 "Delivery Methods" at bounding box center [1059, 264] width 106 height 14
